Goal: Task Accomplishment & Management: Use online tool/utility

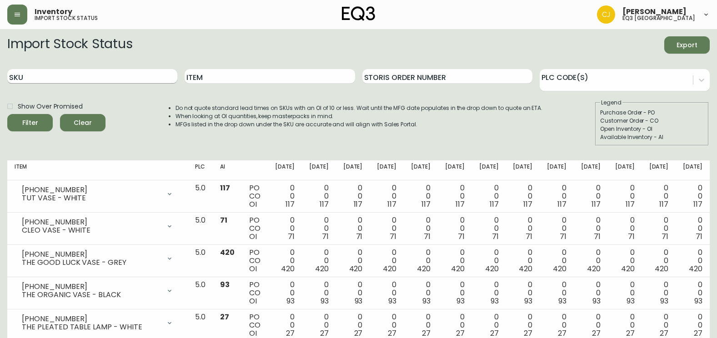
click at [82, 74] on input "SKU" at bounding box center [92, 76] width 170 height 15
paste input "[PHONE_NUMBER]"
click at [7, 114] on button "Filter" at bounding box center [29, 122] width 45 height 17
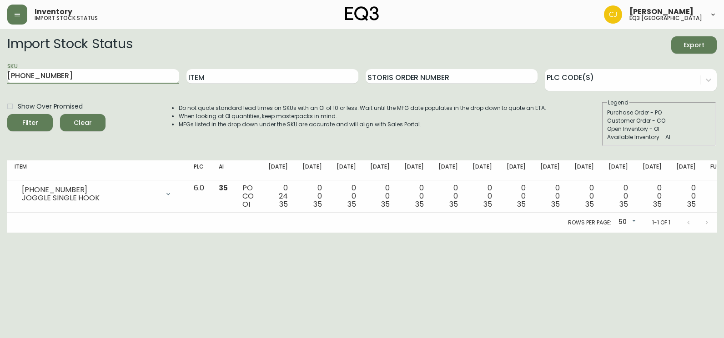
drag, startPoint x: 86, startPoint y: 73, endPoint x: 0, endPoint y: 97, distance: 89.8
click at [0, 97] on html "Inventory import stock status [PERSON_NAME] eq3 [GEOGRAPHIC_DATA] Import Stock …" at bounding box center [362, 116] width 724 height 233
paste input "4"
click at [7, 114] on button "Filter" at bounding box center [29, 122] width 45 height 17
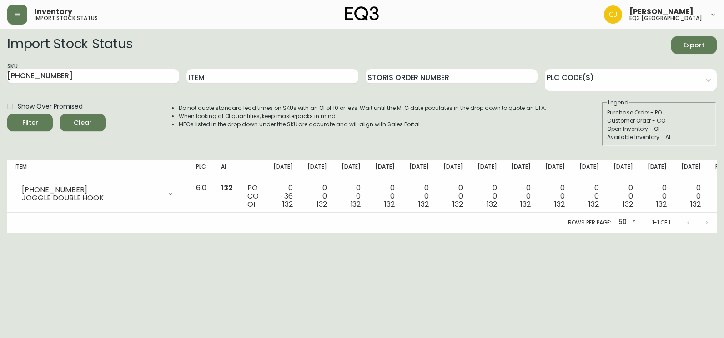
click at [0, 204] on html "Inventory import stock status [PERSON_NAME] eq3 [GEOGRAPHIC_DATA] Import Stock …" at bounding box center [362, 116] width 724 height 233
drag, startPoint x: 64, startPoint y: 71, endPoint x: 0, endPoint y: 67, distance: 63.8
click at [0, 67] on html "Inventory import stock status [PERSON_NAME] eq3 [GEOGRAPHIC_DATA] Import Stock …" at bounding box center [362, 116] width 724 height 233
paste input "020-662-16-A"
click at [7, 114] on button "Filter" at bounding box center [29, 122] width 45 height 17
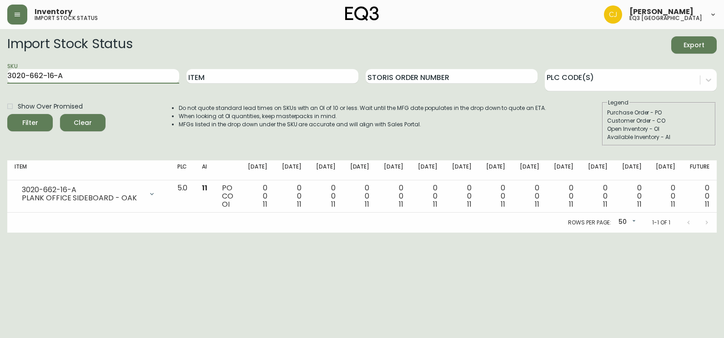
drag, startPoint x: 77, startPoint y: 76, endPoint x: -2, endPoint y: 89, distance: 79.6
click at [0, 89] on html "Inventory import stock status [PERSON_NAME] eq3 [GEOGRAPHIC_DATA] Import Stock …" at bounding box center [362, 116] width 724 height 233
paste input "4-16-B"
click at [7, 114] on button "Filter" at bounding box center [29, 122] width 45 height 17
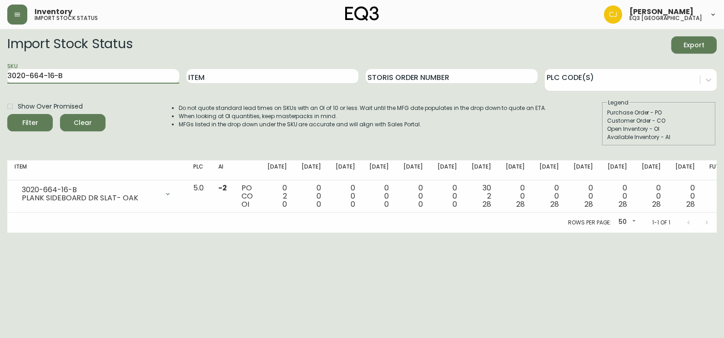
drag, startPoint x: 84, startPoint y: 76, endPoint x: 0, endPoint y: 86, distance: 84.7
click at [0, 86] on html "Inventory import stock status [PERSON_NAME] eq3 [GEOGRAPHIC_DATA] Import Stock …" at bounding box center [362, 116] width 724 height 233
paste input "1135-50-823A0F"
type input "31135-50"
click at [7, 114] on button "Filter" at bounding box center [29, 122] width 45 height 17
